Goal: Task Accomplishment & Management: Manage account settings

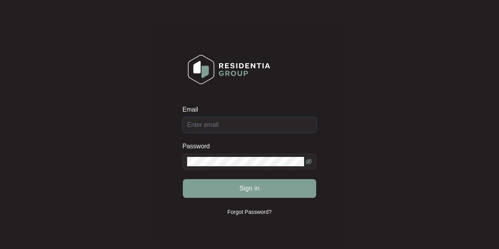
type input "[PERSON_NAME][EMAIL_ADDRESS][PERSON_NAME][DOMAIN_NAME]"
click at [250, 188] on button "Sign in" at bounding box center [249, 188] width 133 height 19
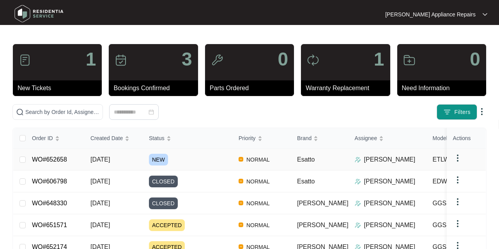
click at [110, 162] on span "[DATE]" at bounding box center [100, 159] width 20 height 7
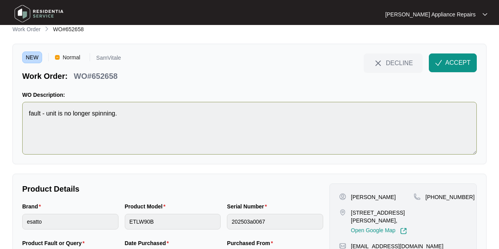
scroll to position [14, 0]
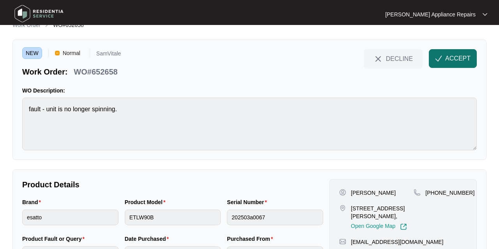
click at [460, 59] on span "ACCEPT" at bounding box center [457, 58] width 25 height 9
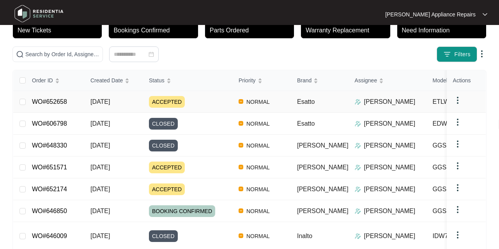
scroll to position [59, 0]
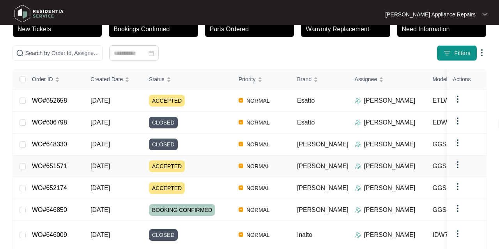
click at [125, 166] on td "[DATE]" at bounding box center [113, 166] width 59 height 22
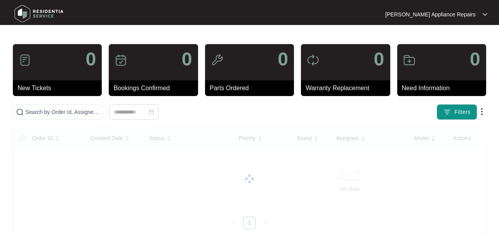
scroll to position [2, 0]
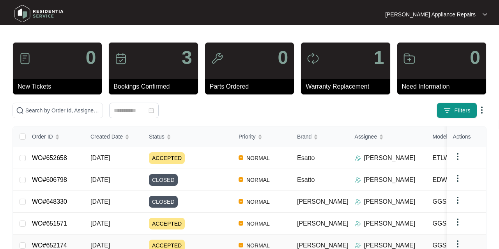
click at [109, 242] on span "[DATE]" at bounding box center [100, 245] width 20 height 7
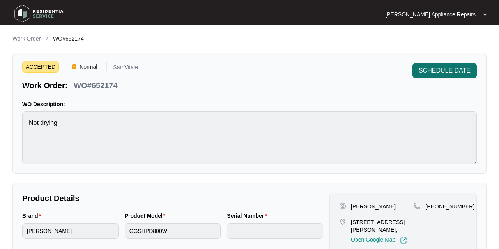
click at [438, 73] on span "SCHEDULE DATE" at bounding box center [445, 70] width 52 height 9
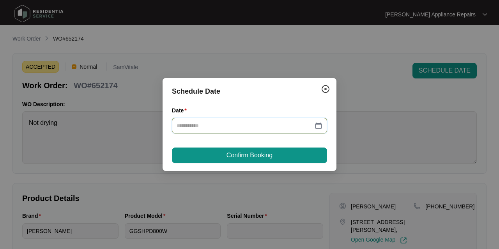
click at [256, 128] on input "Date" at bounding box center [245, 125] width 137 height 9
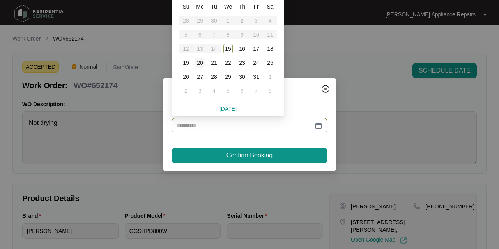
type input "**********"
click at [203, 64] on div "20" at bounding box center [199, 62] width 9 height 9
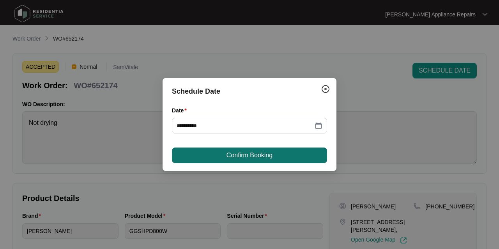
click at [254, 150] on button "Confirm Booking" at bounding box center [249, 155] width 155 height 16
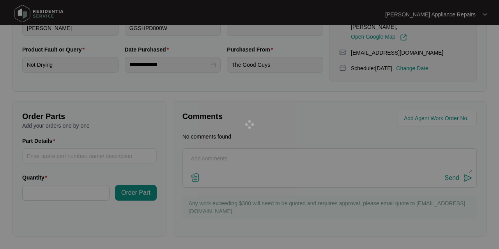
scroll to position [202, 0]
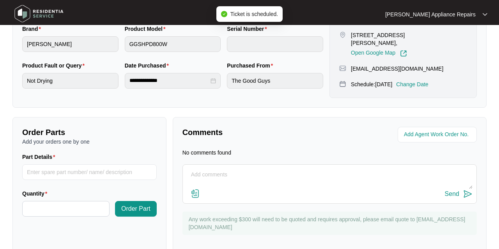
click at [295, 169] on textarea at bounding box center [330, 179] width 286 height 20
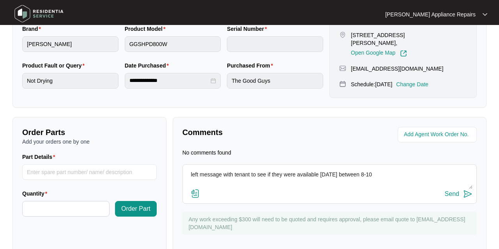
type textarea "left message with tenant to see if they were available [DATE] between 8-10"
click at [468, 189] on img at bounding box center [467, 193] width 9 height 9
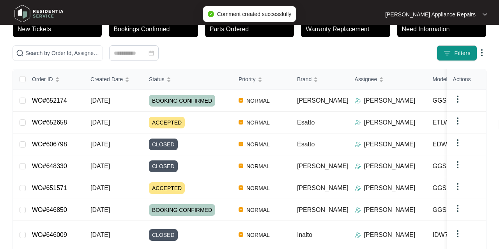
scroll to position [59, 0]
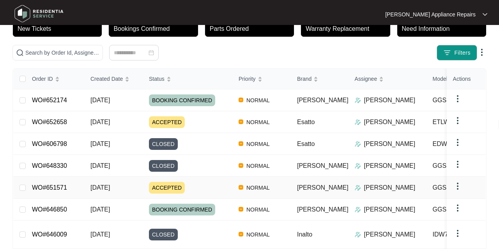
click at [110, 186] on span "[DATE]" at bounding box center [100, 187] width 20 height 7
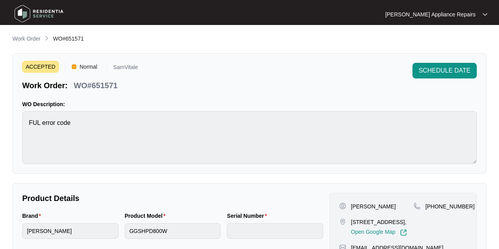
scroll to position [2, 0]
